Goal: Task Accomplishment & Management: Manage account settings

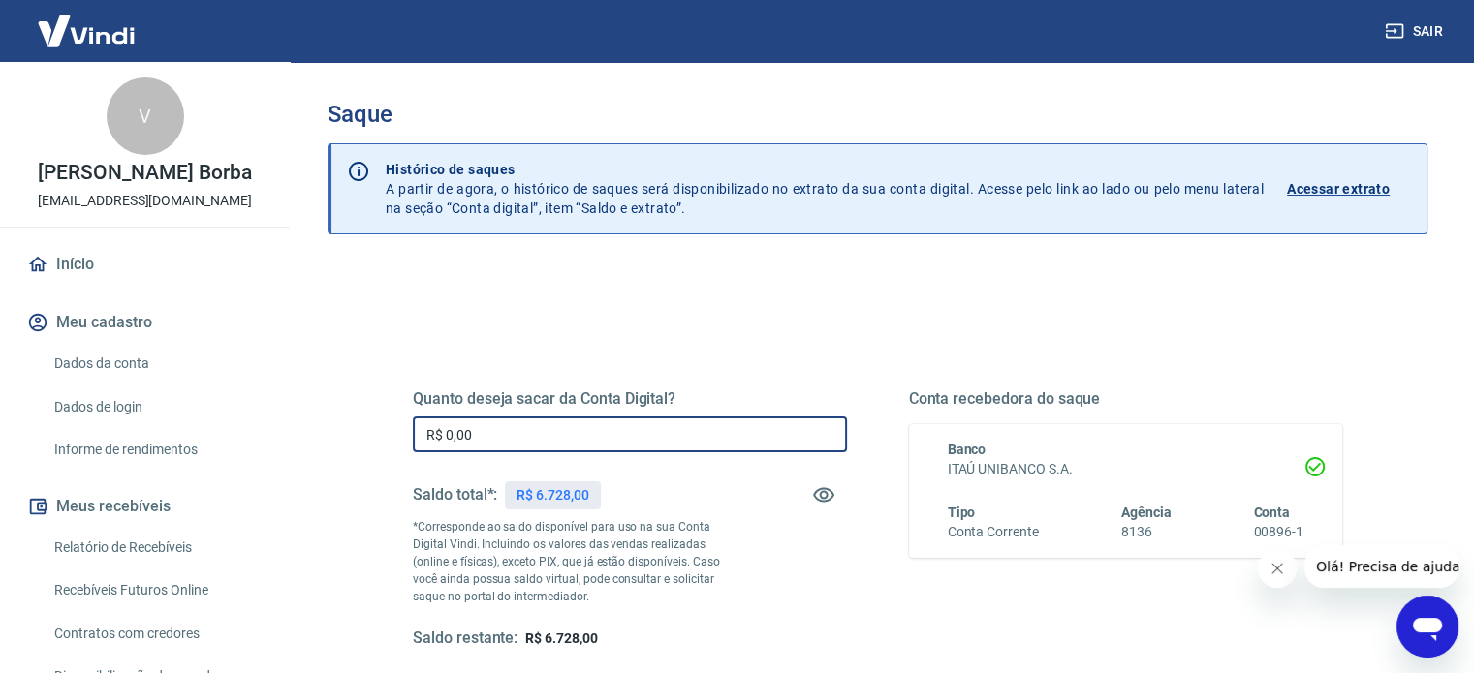
click at [554, 435] on input "R$ 0,00" at bounding box center [630, 435] width 434 height 36
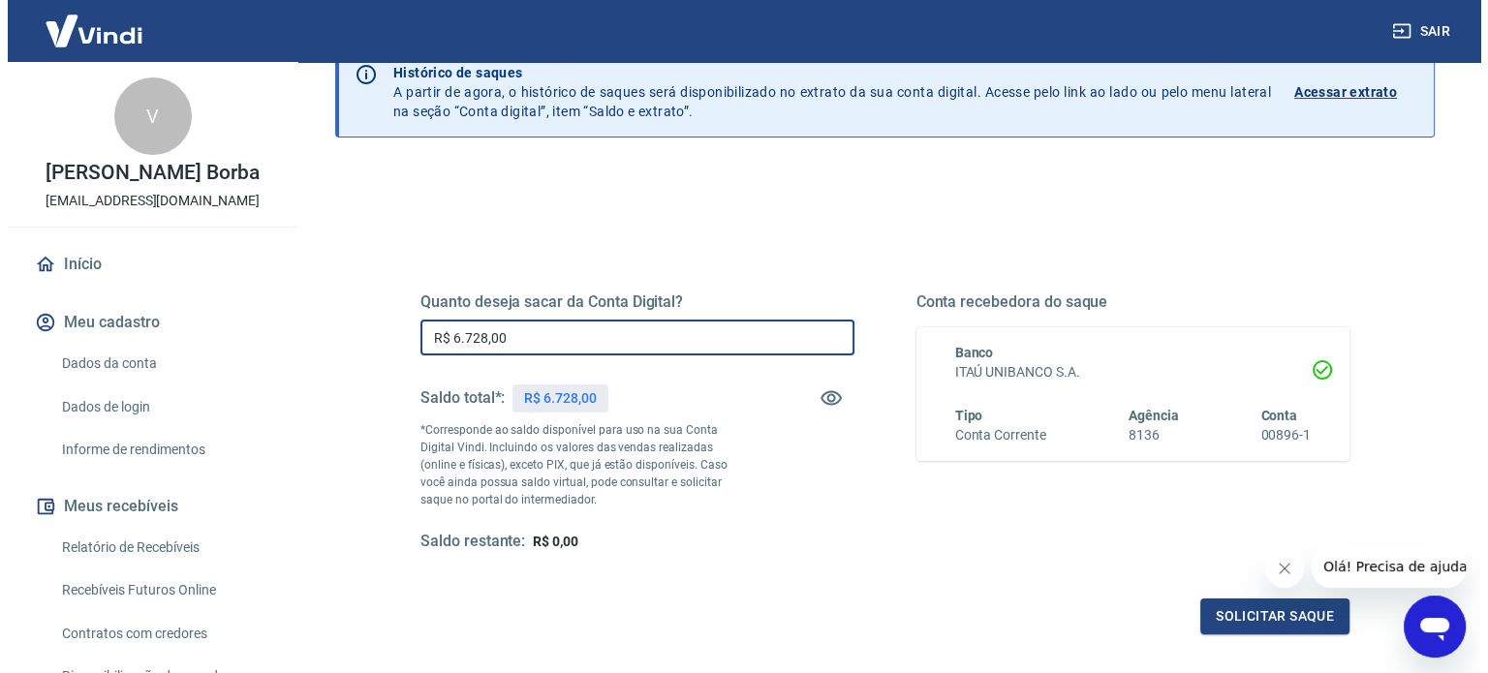
scroll to position [283, 0]
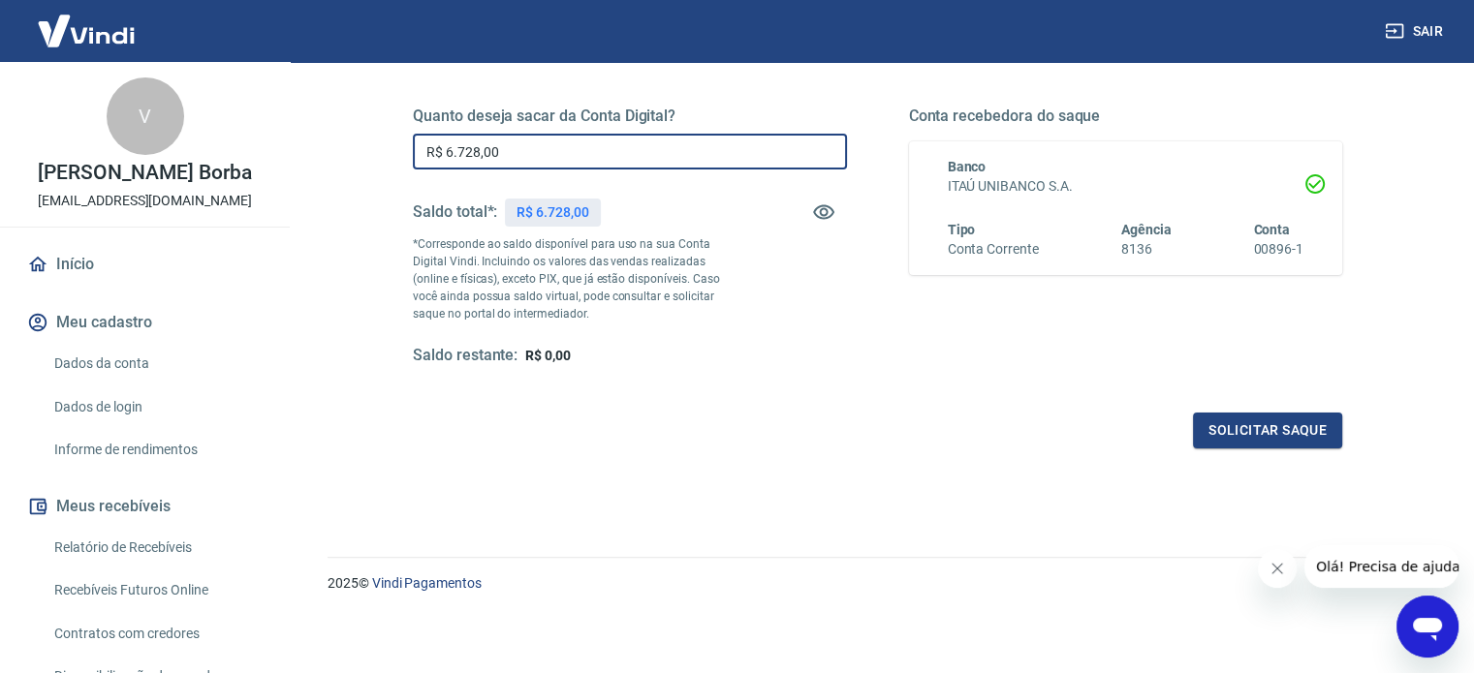
type input "R$ 6.728,00"
click at [1279, 570] on icon "Fechar mensagem da empresa" at bounding box center [1277, 569] width 16 height 16
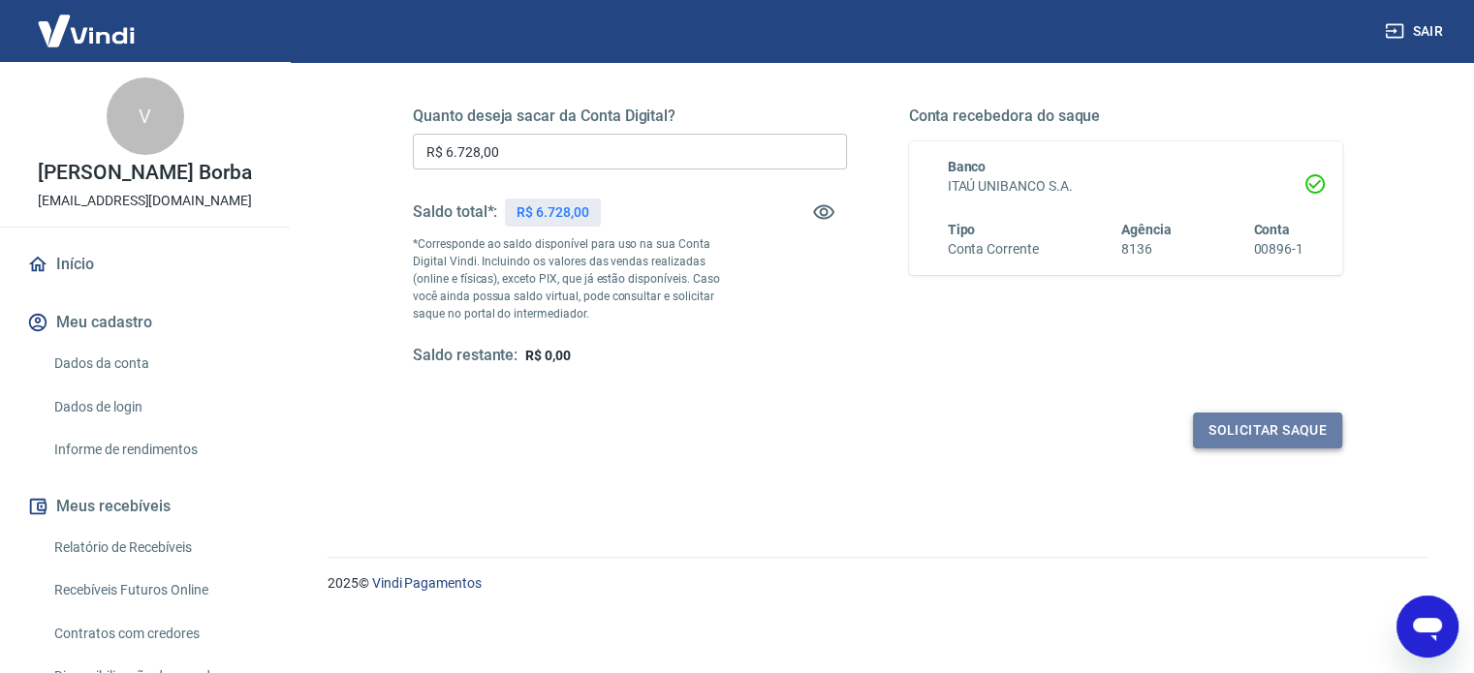
click at [1255, 431] on button "Solicitar saque" at bounding box center [1267, 431] width 149 height 36
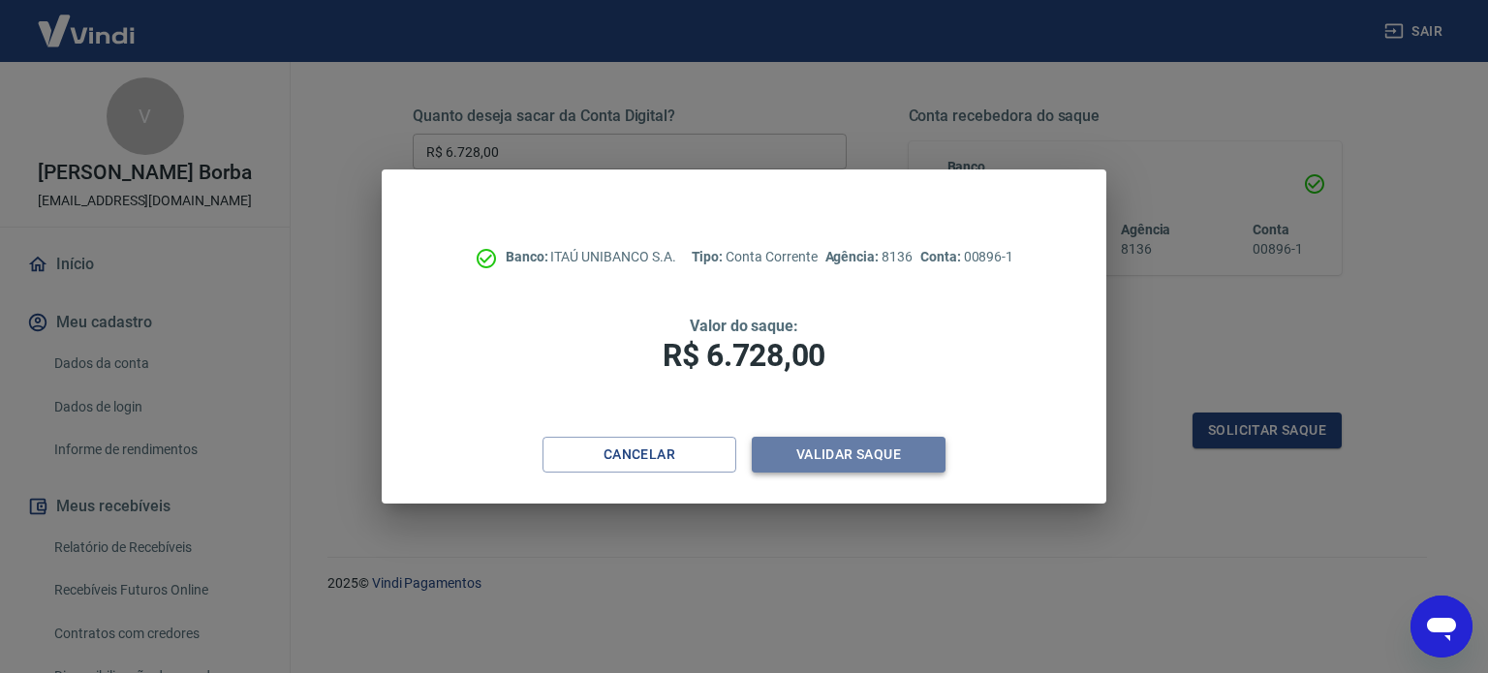
click at [845, 459] on button "Validar saque" at bounding box center [849, 455] width 194 height 36
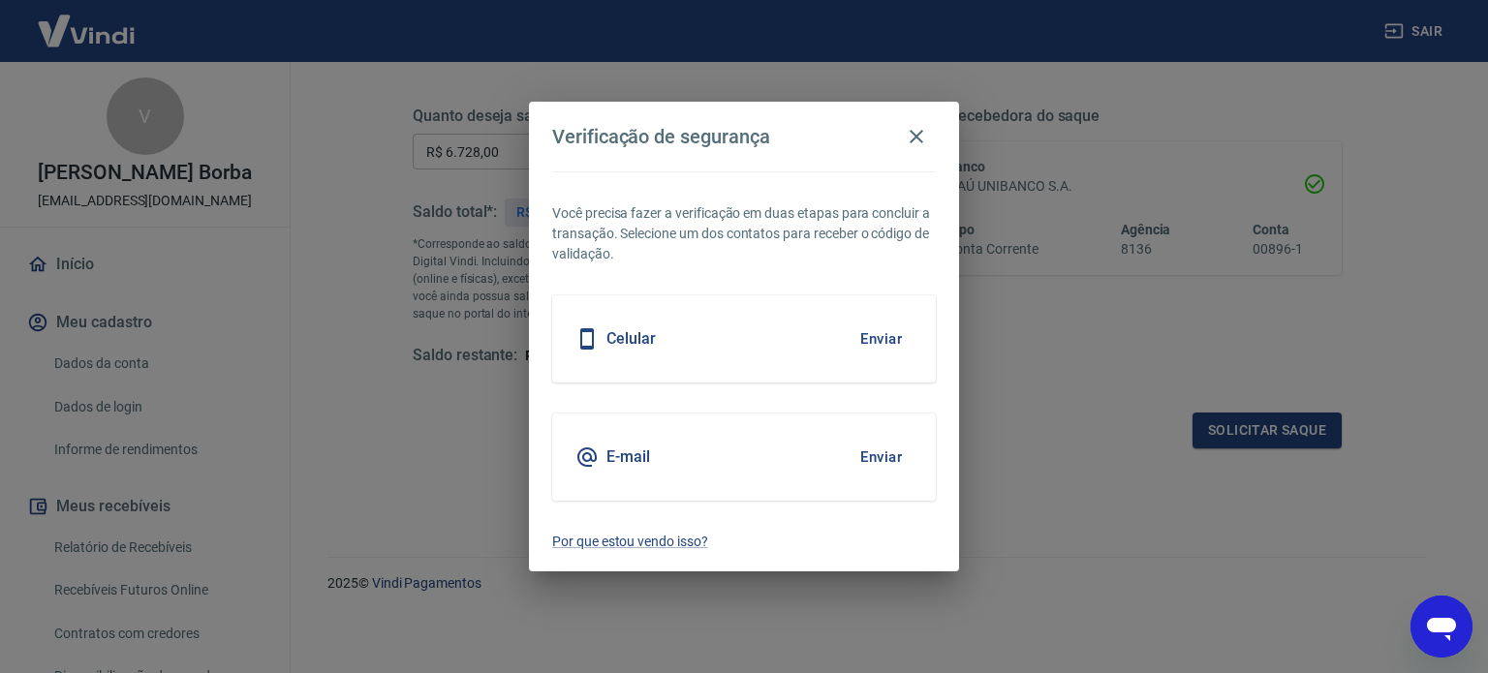
click at [840, 340] on div "Celular Enviar" at bounding box center [744, 338] width 384 height 87
click at [884, 336] on button "Enviar" at bounding box center [881, 339] width 63 height 41
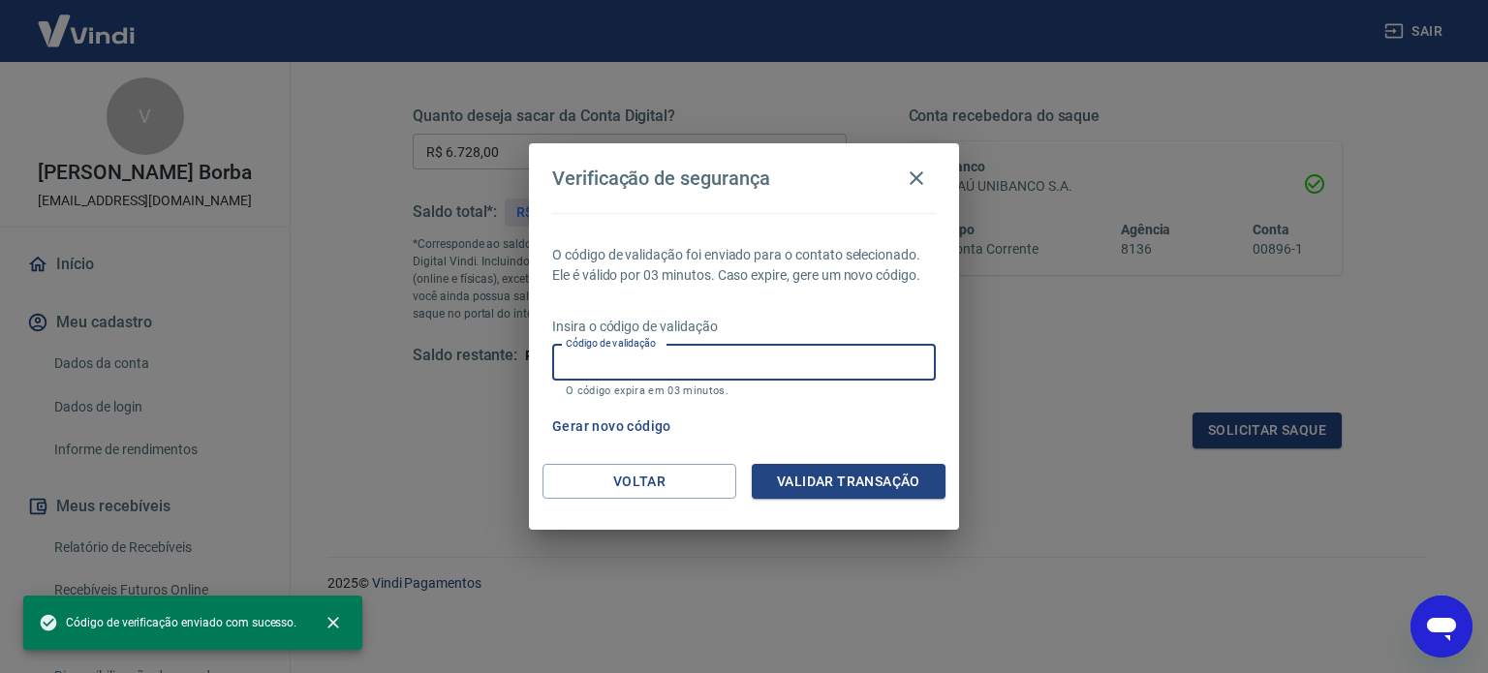
click at [636, 362] on input "Código de validação" at bounding box center [744, 363] width 384 height 36
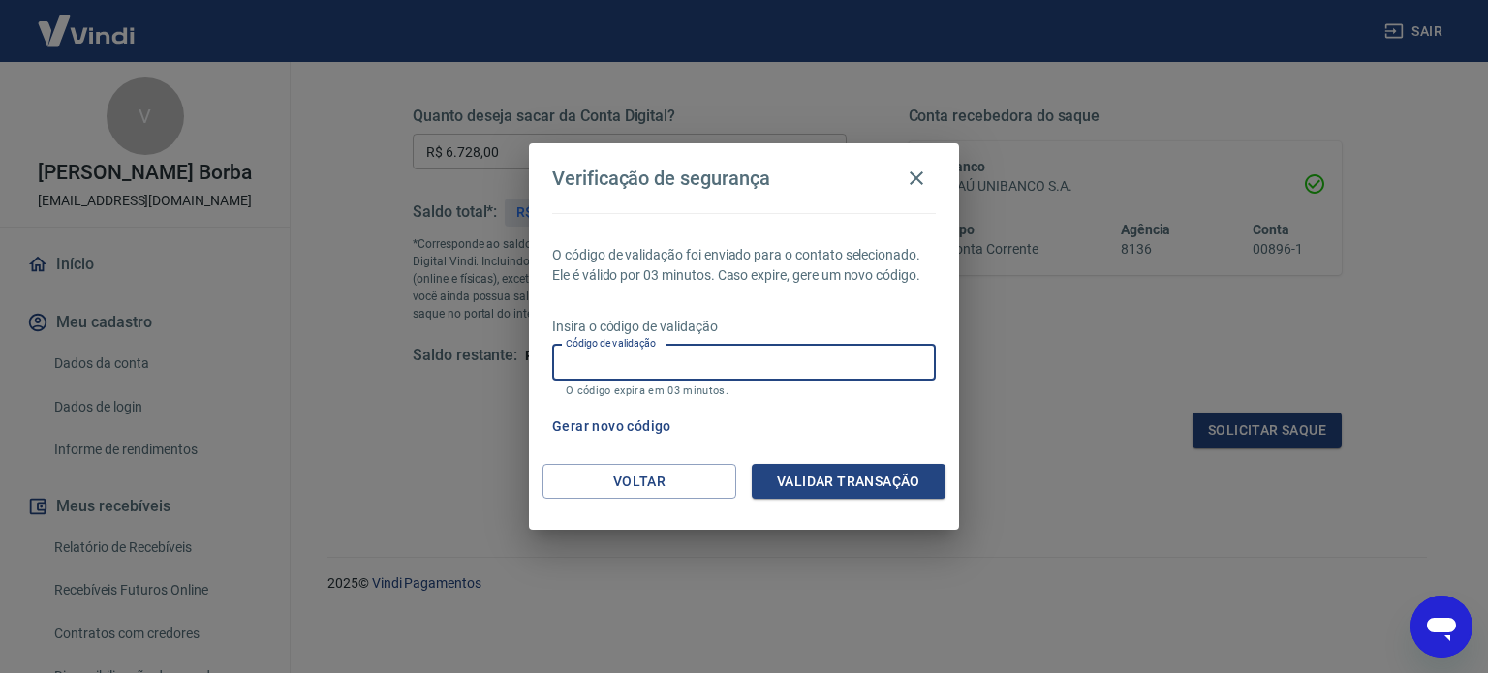
click at [636, 362] on input "Código de validação" at bounding box center [744, 363] width 384 height 36
type input "308443"
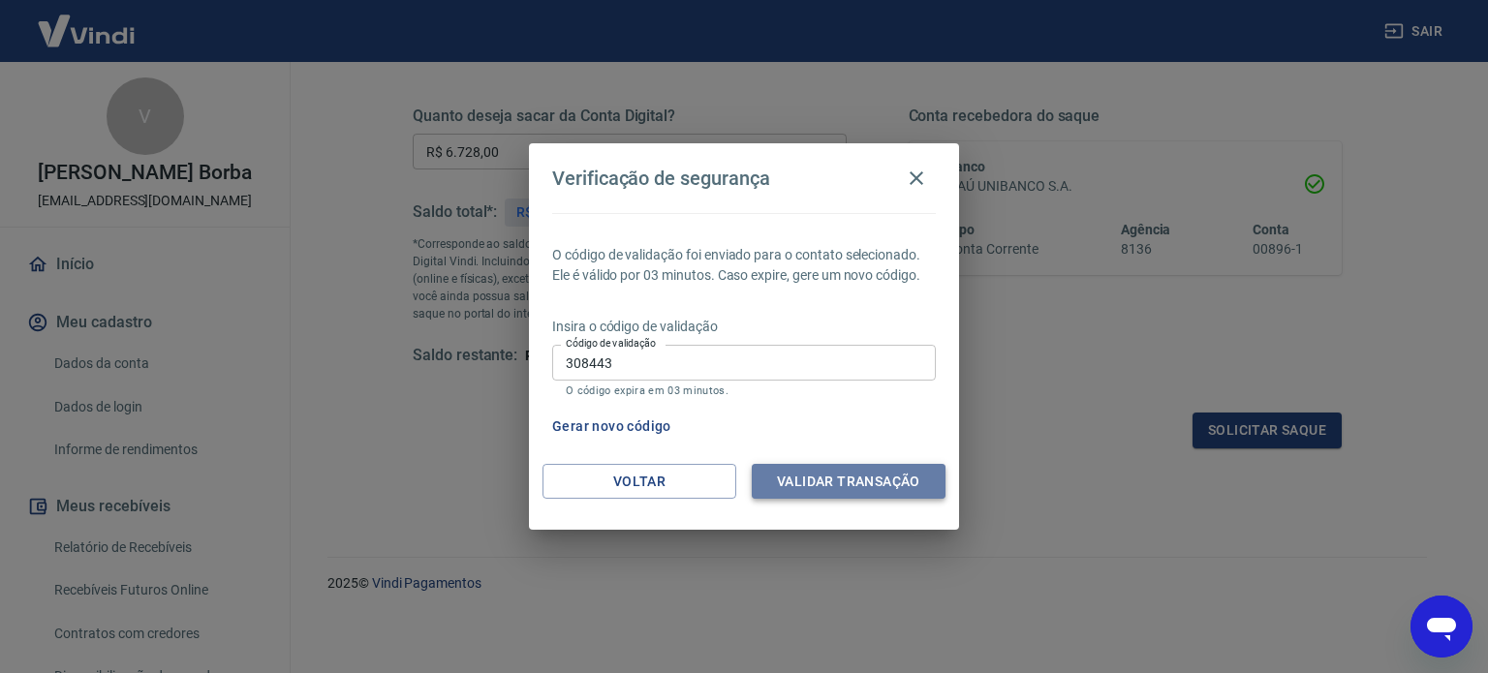
click at [815, 486] on button "Validar transação" at bounding box center [849, 482] width 194 height 36
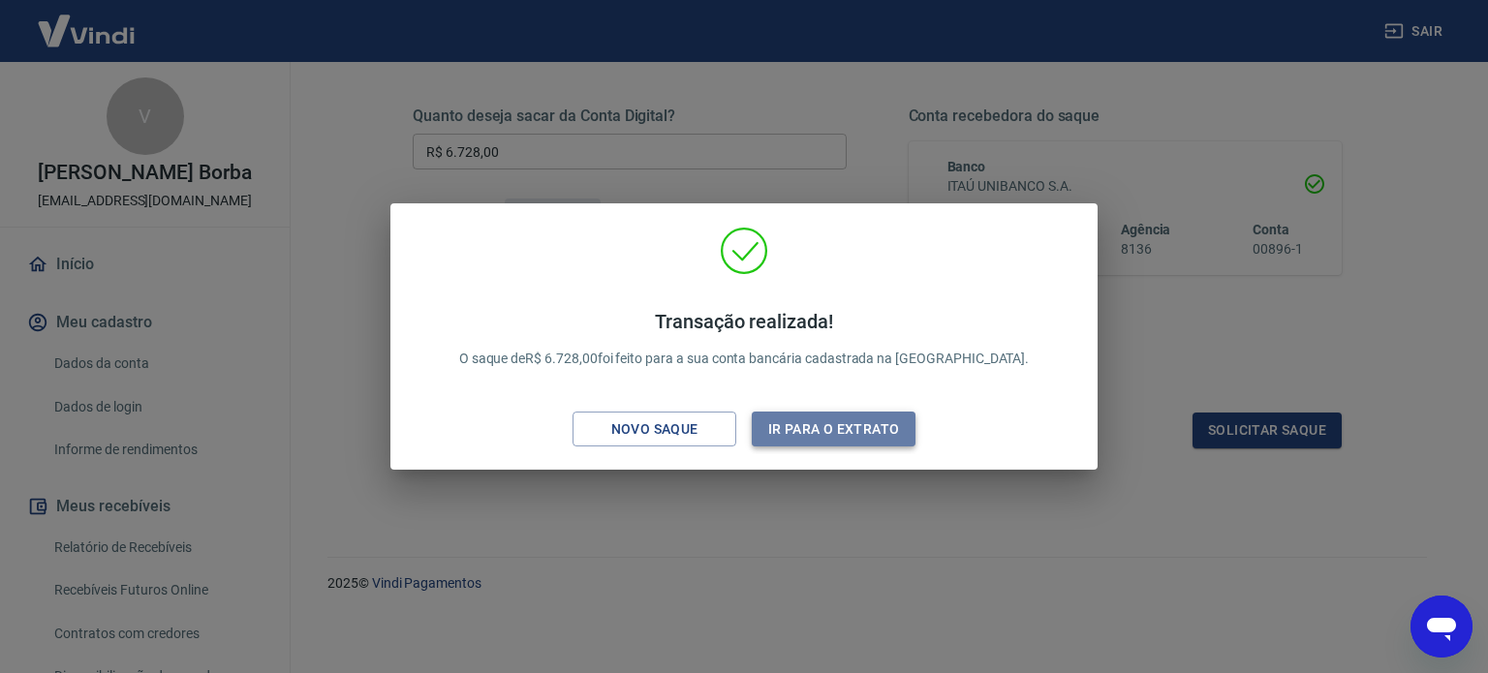
click at [872, 422] on button "Ir para o extrato" at bounding box center [834, 430] width 164 height 36
